Goal: Transaction & Acquisition: Obtain resource

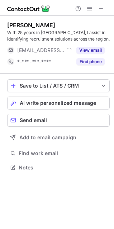
scroll to position [162, 114]
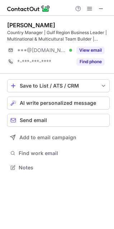
scroll to position [162, 114]
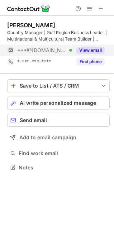
click at [86, 53] on button "View email" at bounding box center [90, 50] width 28 height 7
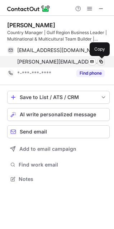
click at [100, 61] on span at bounding box center [101, 62] width 6 height 6
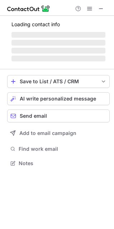
scroll to position [167, 114]
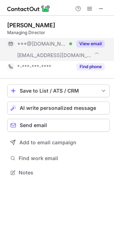
click at [97, 42] on button "View email" at bounding box center [90, 43] width 28 height 7
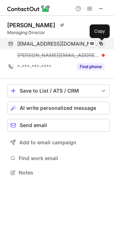
click at [102, 44] on span at bounding box center [101, 44] width 6 height 6
